Goal: Task Accomplishment & Management: Use online tool/utility

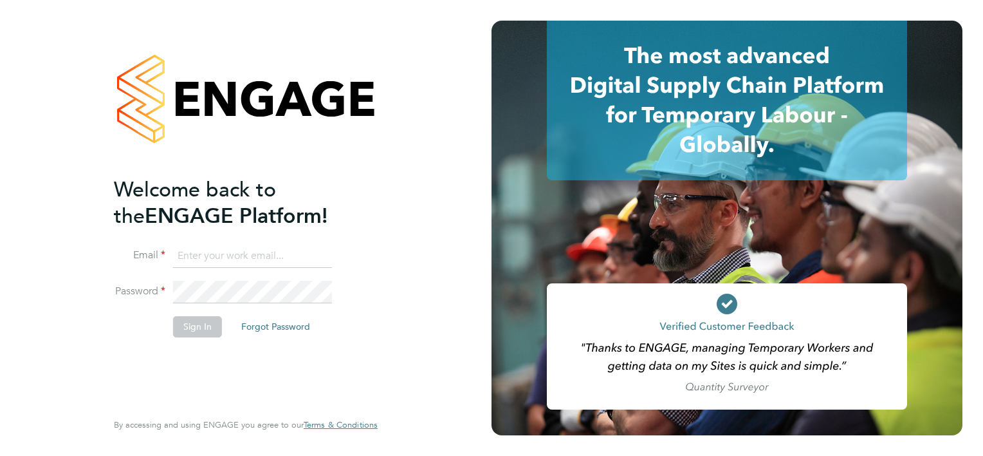
click at [273, 259] on input at bounding box center [252, 256] width 159 height 23
type input "smeraldo.porcaro@prsjobs.com"
drag, startPoint x: 181, startPoint y: 336, endPoint x: 186, endPoint y: 328, distance: 8.9
click at [180, 336] on li "Sign In Forgot Password" at bounding box center [239, 332] width 251 height 33
click at [188, 328] on button "Sign In" at bounding box center [197, 326] width 49 height 21
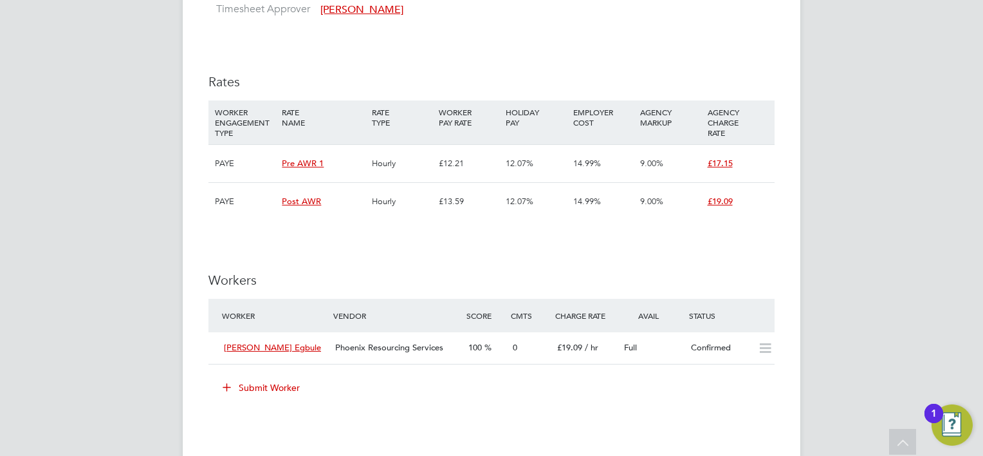
scroll to position [1351, 0]
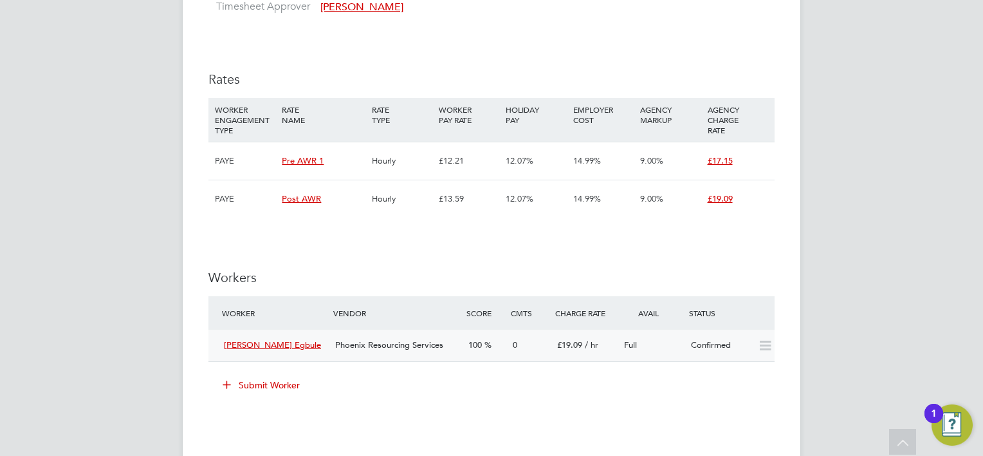
click at [764, 347] on icon at bounding box center [765, 345] width 16 height 10
click at [746, 348] on div "Confirmed" at bounding box center [719, 345] width 67 height 21
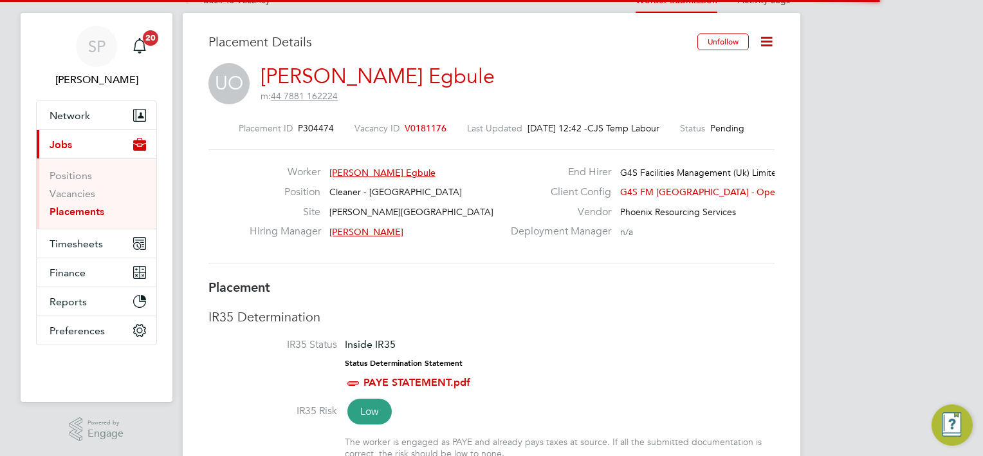
scroll to position [6, 6]
click at [764, 33] on icon at bounding box center [767, 41] width 16 height 16
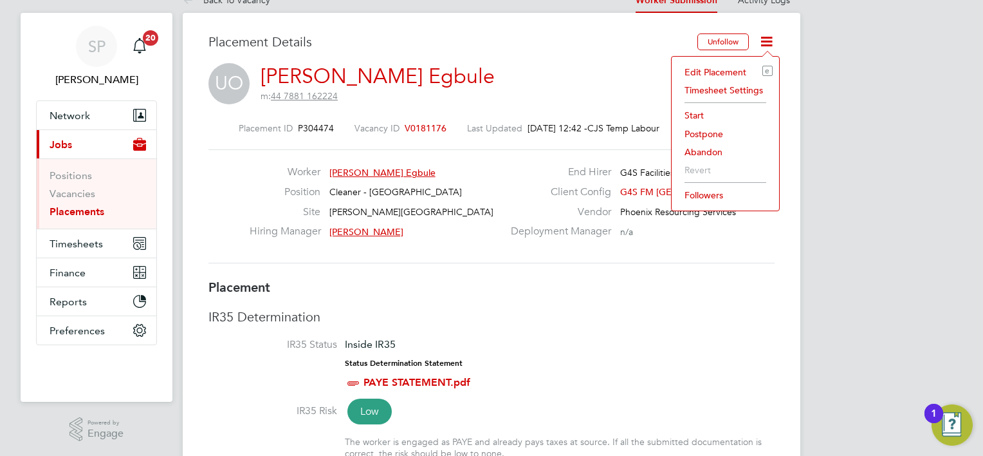
click at [702, 110] on li "Start" at bounding box center [725, 115] width 95 height 18
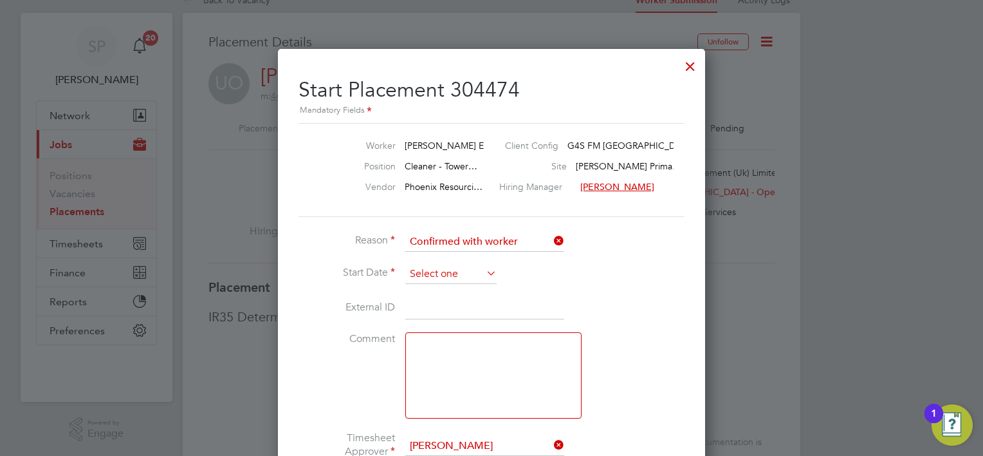
click at [438, 277] on input at bounding box center [450, 273] width 91 height 19
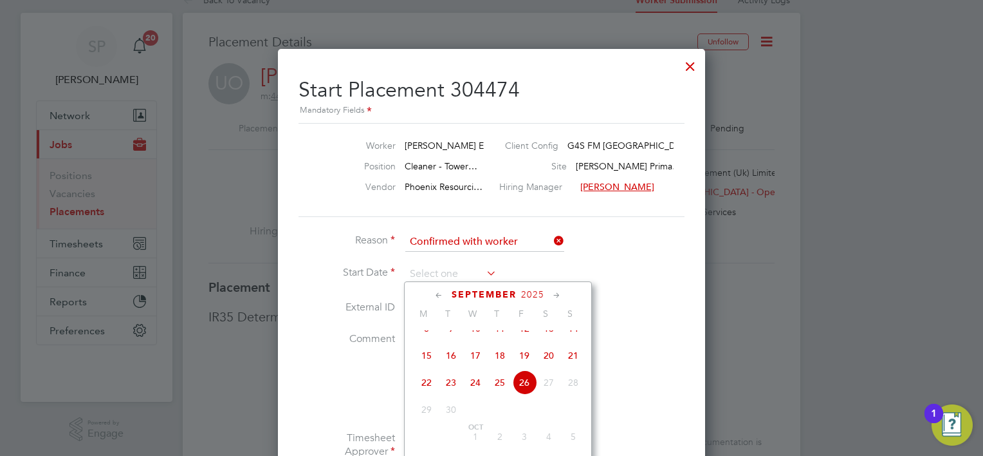
click at [447, 390] on span "23" at bounding box center [451, 382] width 24 height 24
type input "23 Sep 2025"
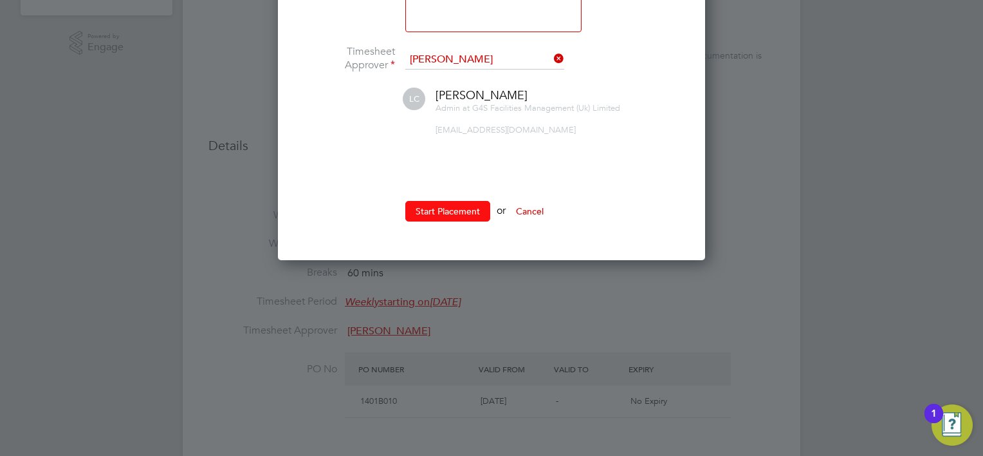
click at [436, 212] on button "Start Placement" at bounding box center [447, 211] width 85 height 21
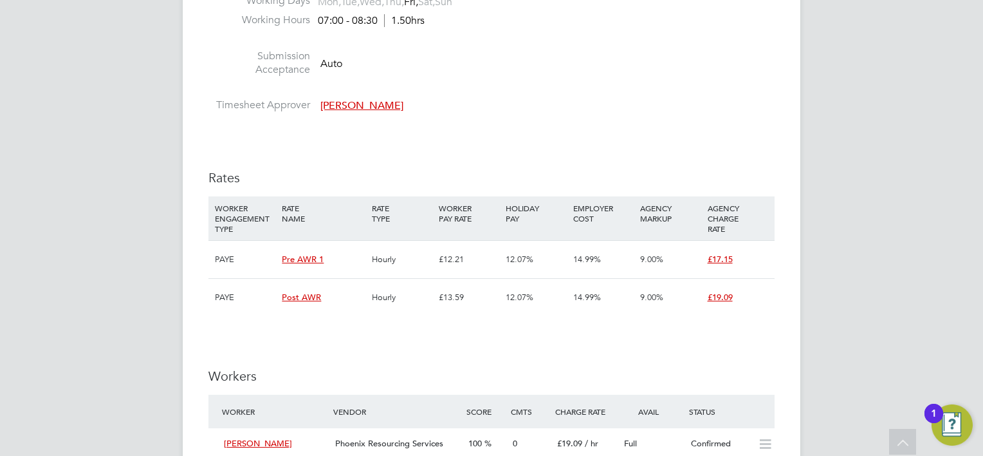
scroll to position [1351, 0]
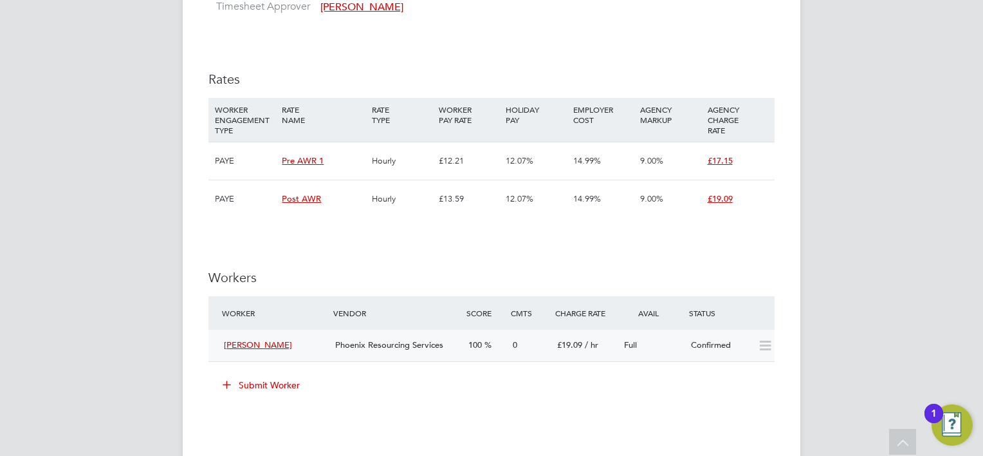
click at [734, 340] on div "Confirmed" at bounding box center [719, 345] width 67 height 21
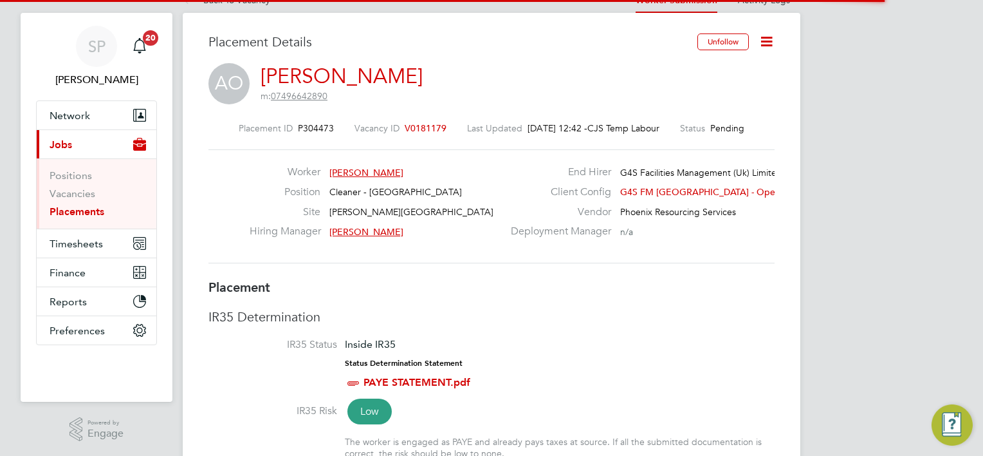
scroll to position [6, 6]
click at [764, 41] on icon at bounding box center [767, 41] width 16 height 16
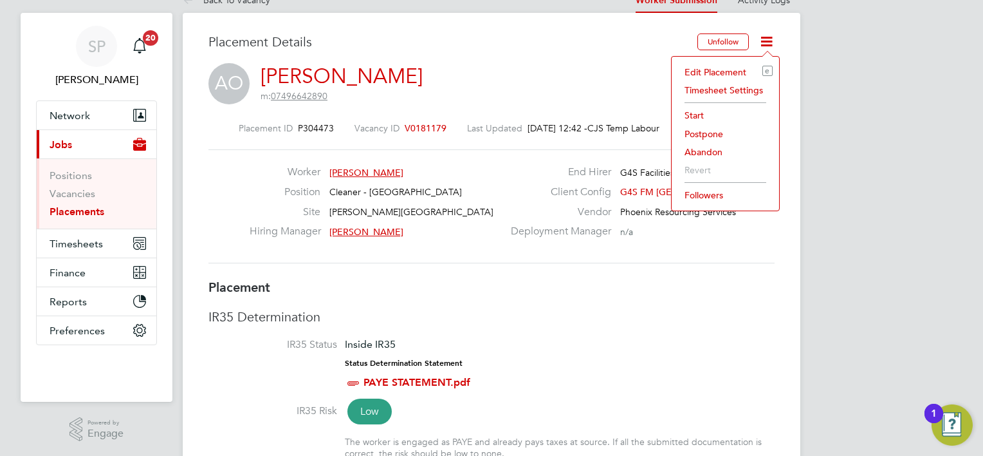
click at [701, 120] on li "Start" at bounding box center [725, 115] width 95 height 18
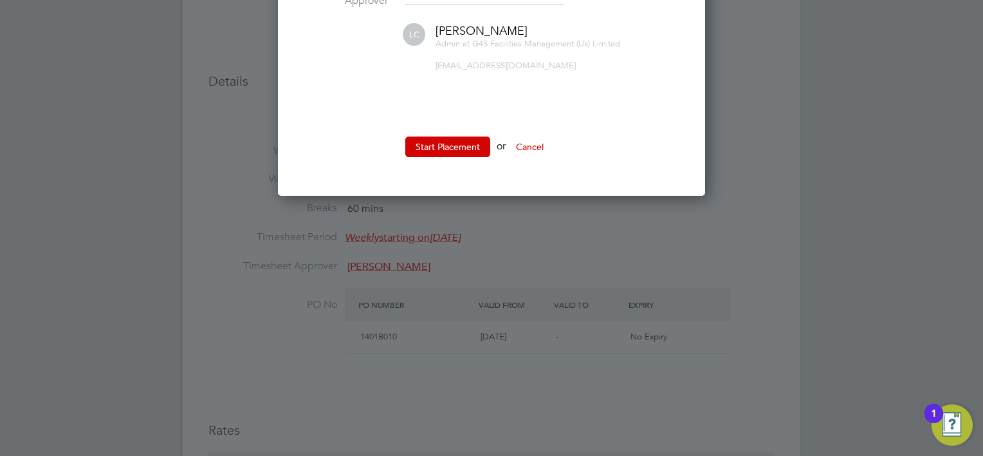
click at [425, 120] on li at bounding box center [492, 117] width 386 height 14
click at [438, 151] on button "Start Placement" at bounding box center [447, 146] width 85 height 21
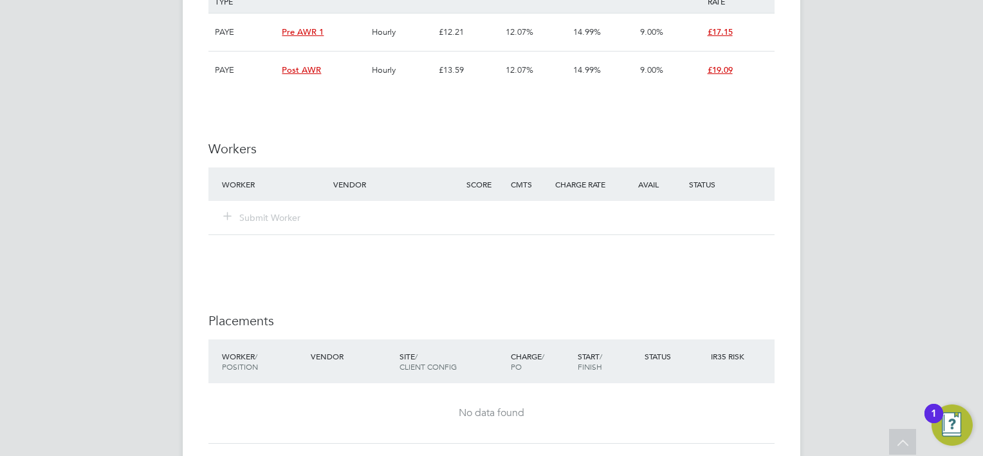
scroll to position [1094, 0]
